Goal: Task Accomplishment & Management: Use online tool/utility

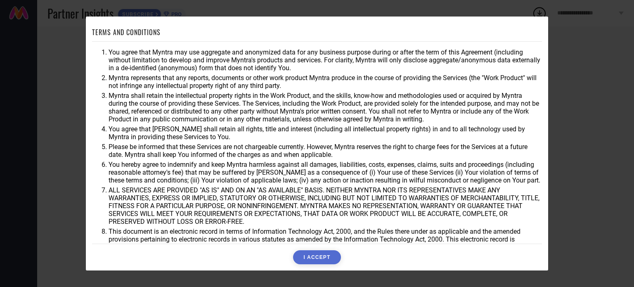
click at [316, 257] on button "I ACCEPT" at bounding box center [316, 257] width 47 height 14
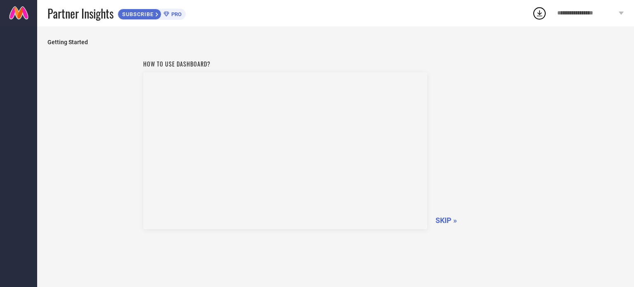
click at [450, 220] on span "SKIP »" at bounding box center [446, 220] width 21 height 9
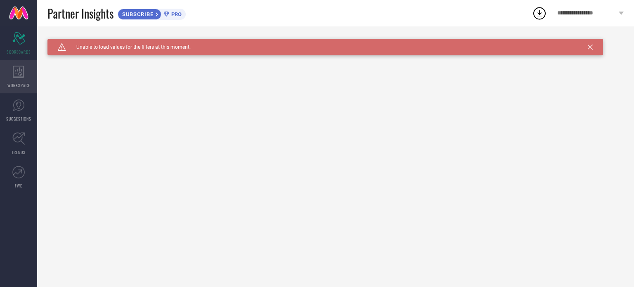
click at [26, 79] on div "WORKSPACE" at bounding box center [18, 76] width 37 height 33
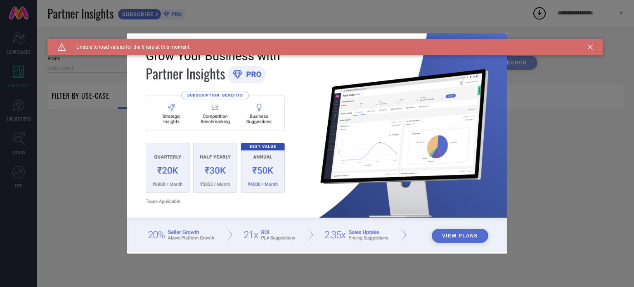
type input "1 STOP FASHION"
type input "All"
drag, startPoint x: 591, startPoint y: 45, endPoint x: 590, endPoint y: 58, distance: 13.3
click at [595, 48] on div "Caution Created with Sketch. Unable to load values for the filters at this mome…" at bounding box center [325, 47] width 556 height 17
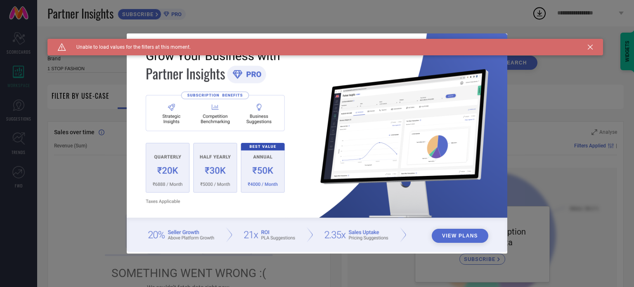
click at [587, 47] on div "Caution Created with Sketch. Unable to load values for the filters at this mome…" at bounding box center [325, 47] width 556 height 17
click at [589, 47] on icon at bounding box center [590, 47] width 5 height 5
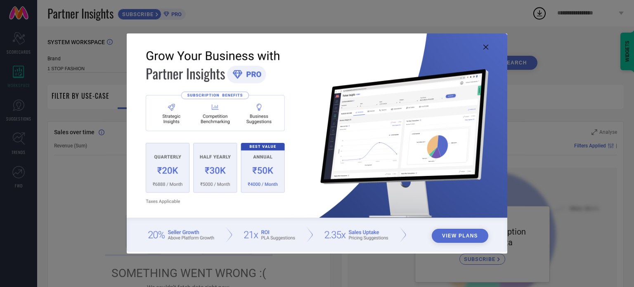
click at [589, 47] on div "View Plans" at bounding box center [317, 143] width 634 height 287
